Goal: Information Seeking & Learning: Learn about a topic

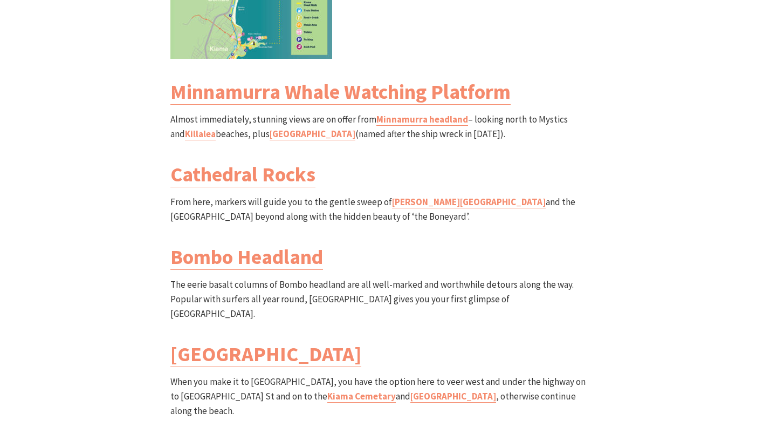
scroll to position [1325, 0]
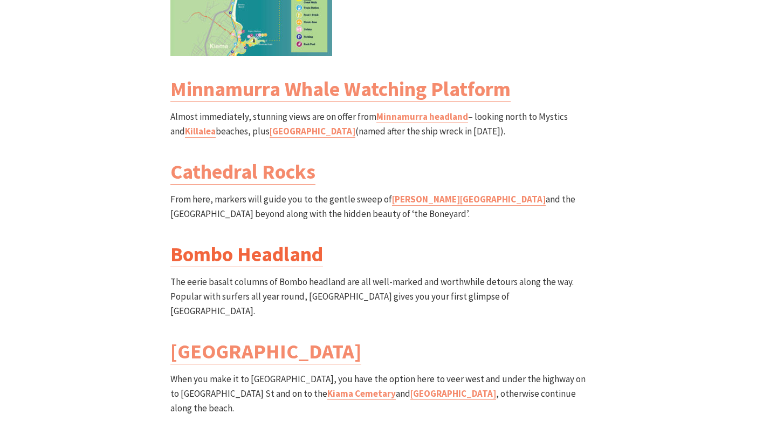
click at [271, 241] on link "Bombo Headland" at bounding box center [246, 254] width 153 height 26
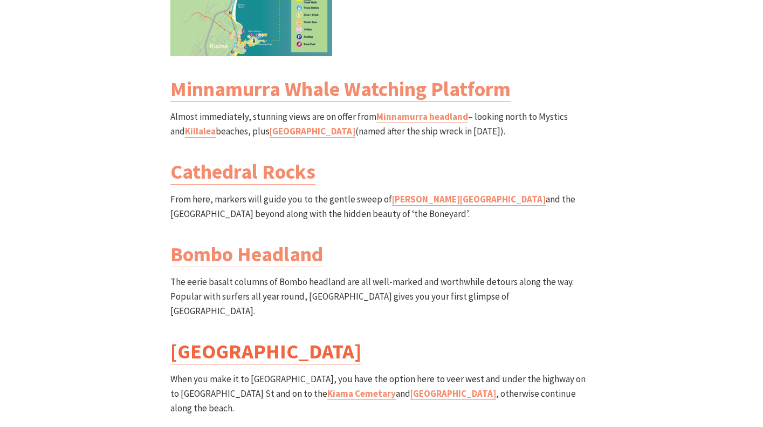
click at [241, 338] on link "Bombo Beach" at bounding box center [265, 351] width 191 height 26
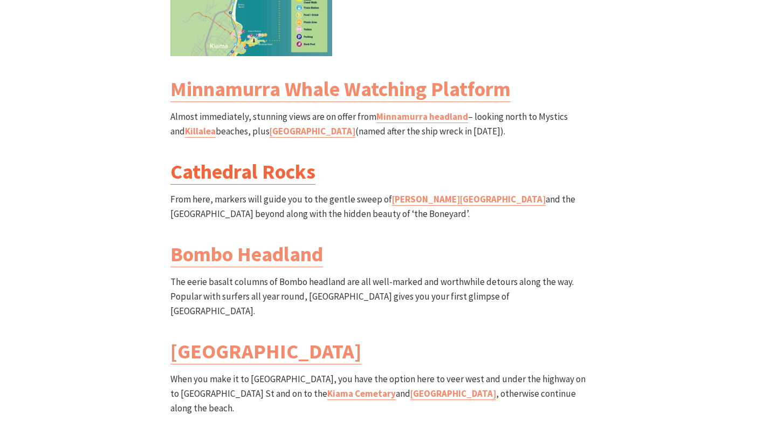
click at [278, 159] on link "Cathedral Rocks" at bounding box center [242, 172] width 145 height 26
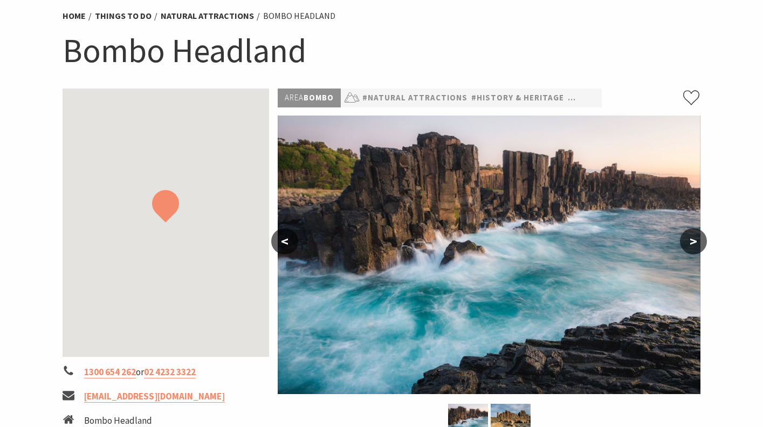
scroll to position [89, 0]
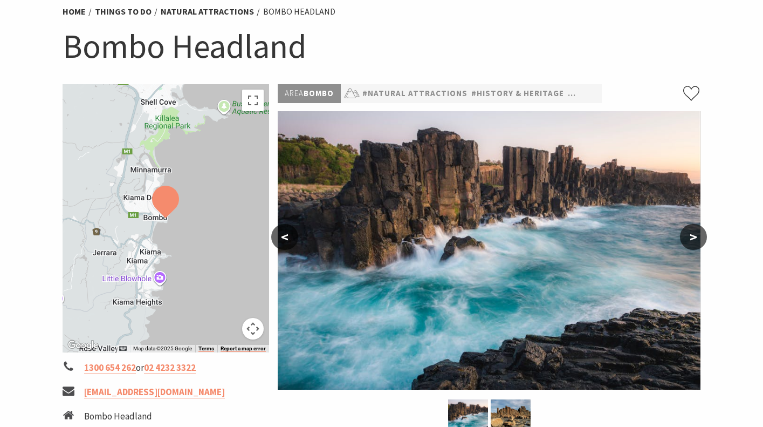
click at [698, 236] on button ">" at bounding box center [693, 237] width 27 height 26
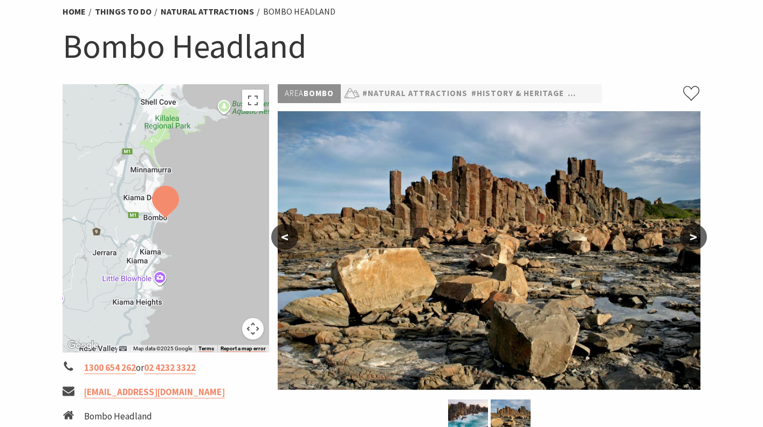
click at [698, 236] on button ">" at bounding box center [693, 237] width 27 height 26
click at [280, 237] on button "<" at bounding box center [284, 237] width 27 height 26
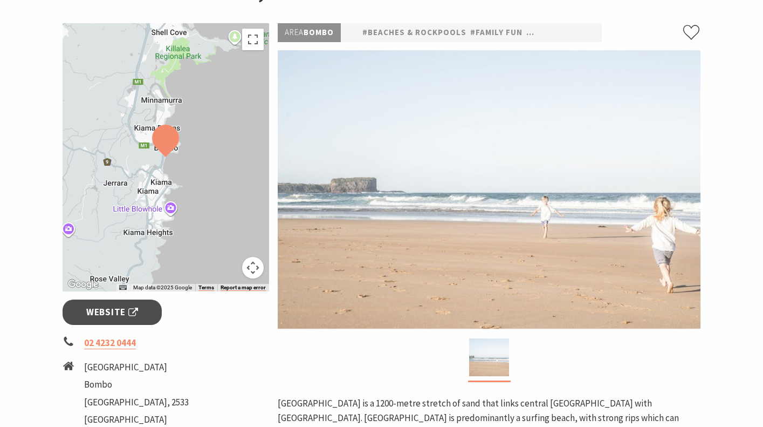
scroll to position [152, 0]
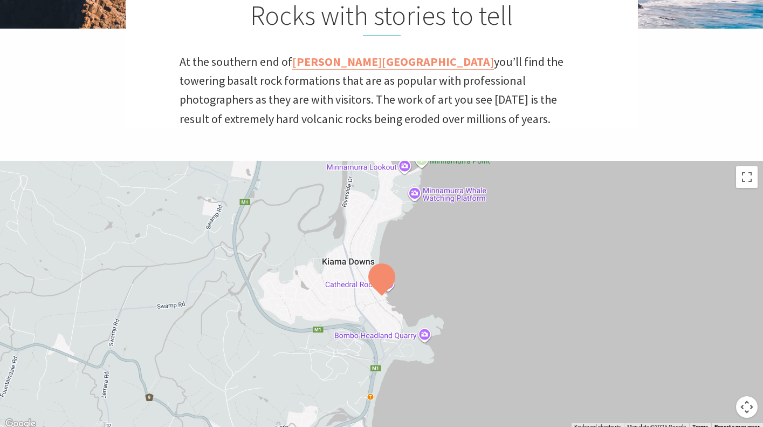
scroll to position [324, 0]
